Goal: Task Accomplishment & Management: Manage account settings

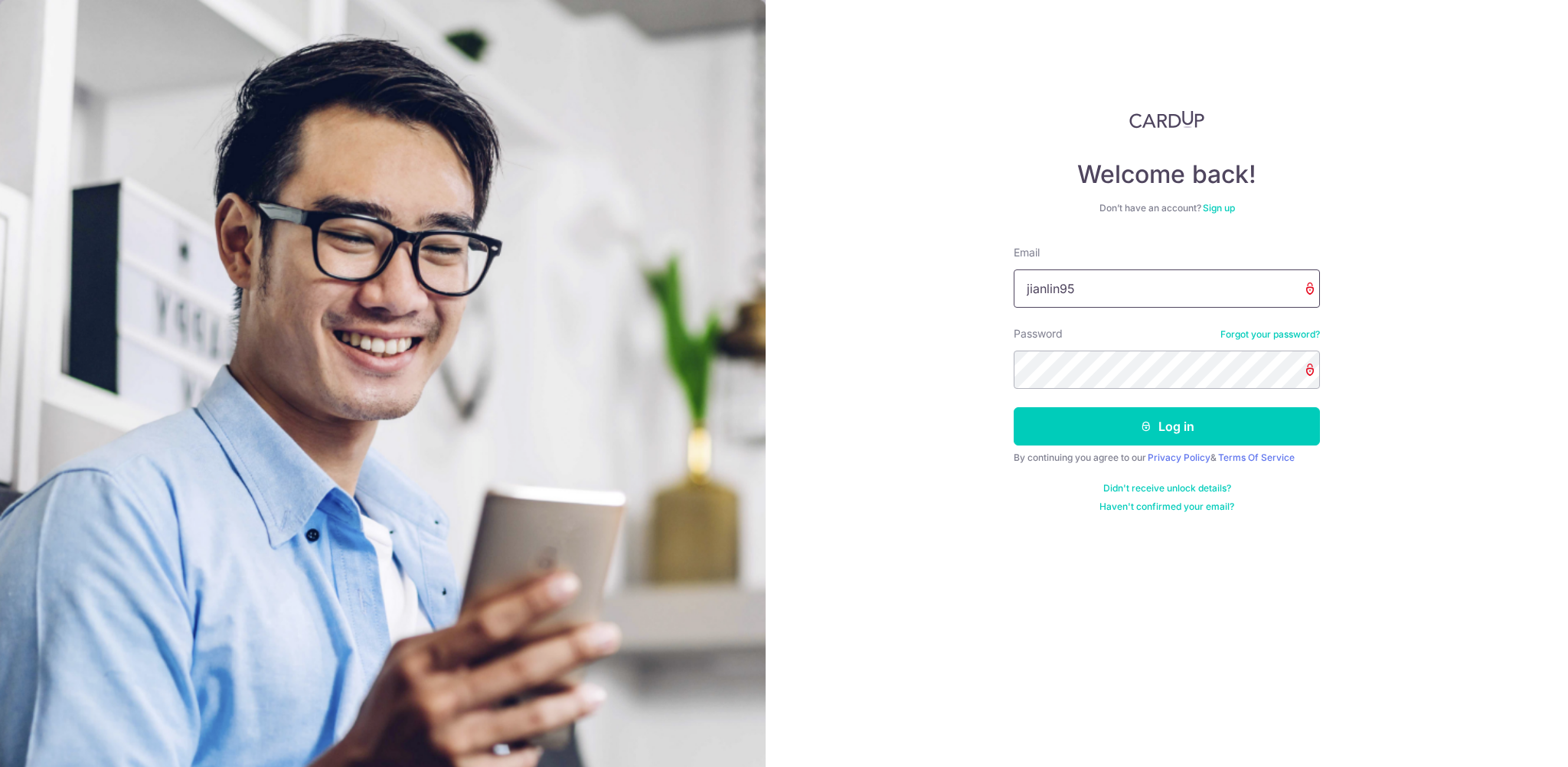
type input "[EMAIL_ADDRESS][DOMAIN_NAME]"
click at [1014, 407] on button "Log in" at bounding box center [1167, 425] width 306 height 38
